Goal: Transaction & Acquisition: Obtain resource

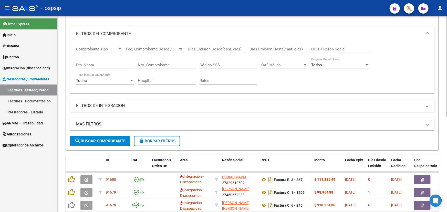
scroll to position [21, 0]
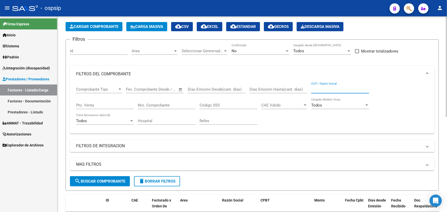
click at [331, 89] on input "CUIT / Razón Social" at bounding box center [340, 89] width 58 height 5
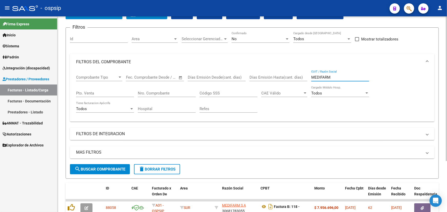
scroll to position [69, 0]
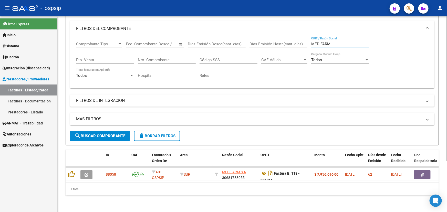
type input "MEDIFARM"
drag, startPoint x: 310, startPoint y: 152, endPoint x: 340, endPoint y: 149, distance: 30.6
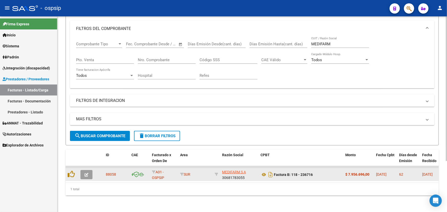
click at [88, 173] on icon "button" at bounding box center [86, 175] width 4 height 4
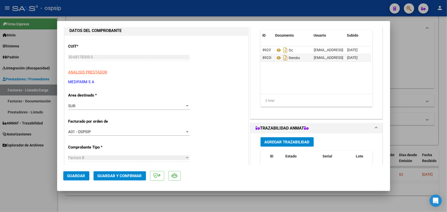
scroll to position [0, 0]
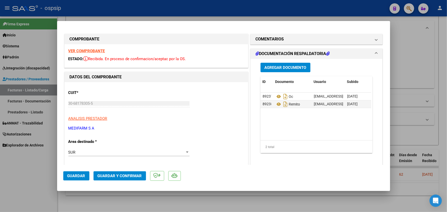
type input "$ 0,00"
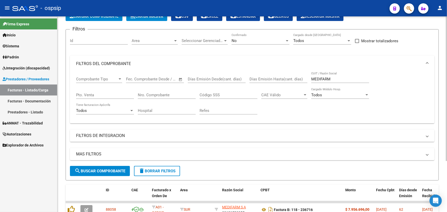
scroll to position [23, 0]
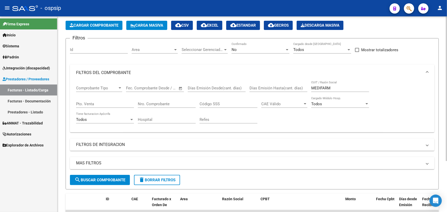
click at [267, 48] on div "No" at bounding box center [257, 49] width 53 height 5
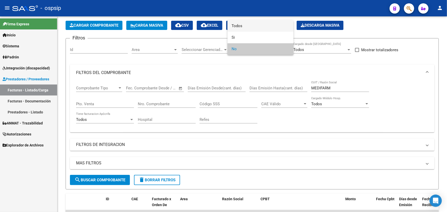
click at [260, 26] on span "Todos" at bounding box center [260, 26] width 58 height 12
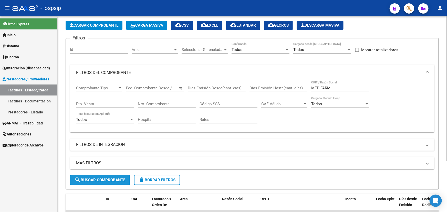
click at [106, 181] on button "search Buscar Comprobante" at bounding box center [100, 180] width 60 height 10
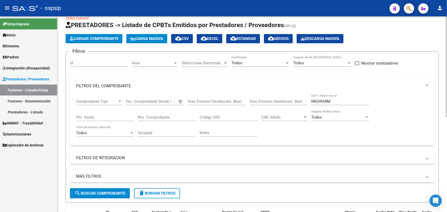
scroll to position [0, 0]
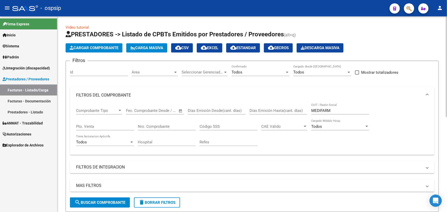
click at [318, 111] on input "MEDIFARM" at bounding box center [340, 110] width 58 height 5
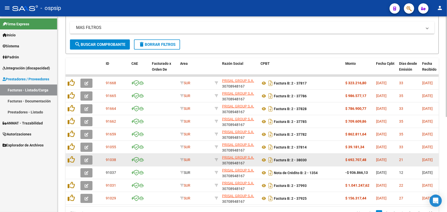
scroll to position [163, 0]
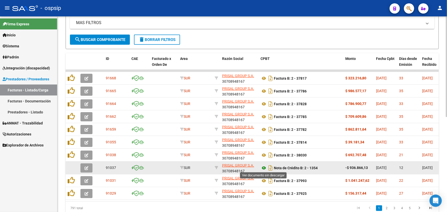
type input "PRISAL"
click at [263, 166] on icon at bounding box center [263, 168] width 7 height 6
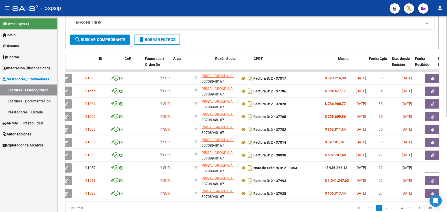
scroll to position [0, 7]
